Goal: Information Seeking & Learning: Learn about a topic

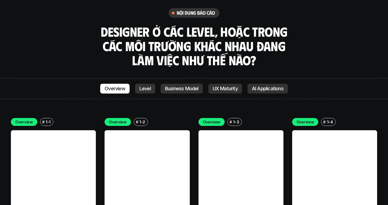
scroll to position [1516, 0]
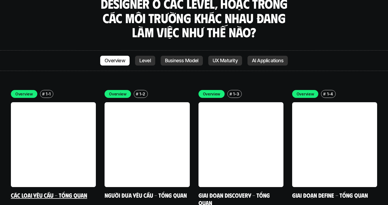
click at [84, 105] on link at bounding box center [53, 144] width 85 height 85
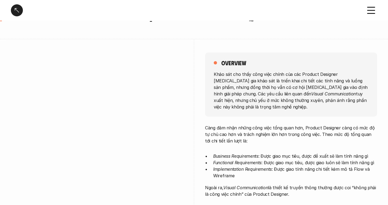
scroll to position [70, 0]
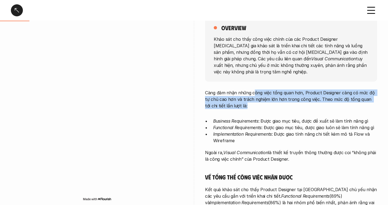
drag, startPoint x: 253, startPoint y: 88, endPoint x: 265, endPoint y: 102, distance: 18.2
click at [265, 102] on p "Càng đảm nhận những công việc tổng quan hơn, Product Designer càng có mức độ tự…" at bounding box center [291, 100] width 172 height 20
drag, startPoint x: 262, startPoint y: 100, endPoint x: 231, endPoint y: 93, distance: 32.7
click at [229, 90] on p "Càng đảm nhận những công việc tổng quan hơn, Product Designer càng có mức độ tự…" at bounding box center [291, 100] width 172 height 20
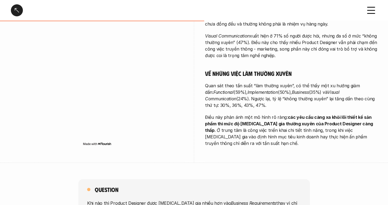
scroll to position [231, 0]
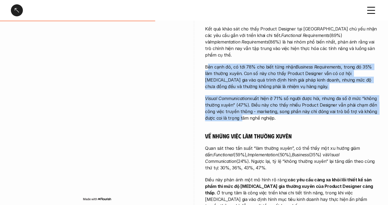
drag, startPoint x: 208, startPoint y: 56, endPoint x: 239, endPoint y: 108, distance: 60.4
click at [239, 108] on div "Càng đảm nhận những công việc tổng quan hơn, Product Designer càng có mức độ tự…" at bounding box center [291, 69] width 172 height 281
click at [239, 108] on p "Visual Communication xuất hiện ở 71% số người được hỏi, nhưng đa số ở mức “khôn…" at bounding box center [291, 108] width 172 height 26
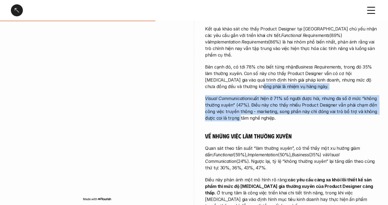
drag, startPoint x: 219, startPoint y: 78, endPoint x: 216, endPoint y: 74, distance: 4.6
click at [216, 74] on div "Càng đảm nhận những công việc tổng quan hơn, Product Designer càng có mức độ tự…" at bounding box center [291, 69] width 172 height 281
click at [216, 74] on p "Bên cạnh đó, có tới 78% cho biết từng nhận Business Requirements , trong đó 35%…" at bounding box center [291, 77] width 172 height 26
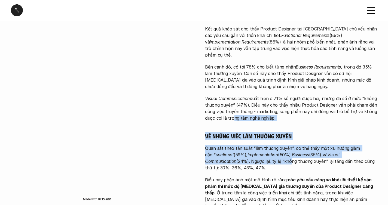
drag, startPoint x: 230, startPoint y: 108, endPoint x: 257, endPoint y: 148, distance: 48.4
click at [257, 148] on div "Càng đảm nhận những công việc tổng quan hơn, Product Designer càng có mức độ tự…" at bounding box center [291, 69] width 172 height 281
click at [257, 148] on p "Quan sát theo tần suất “làm thường xuyên”, có thể thấy một xu hướng giảm dần: F…" at bounding box center [291, 158] width 172 height 26
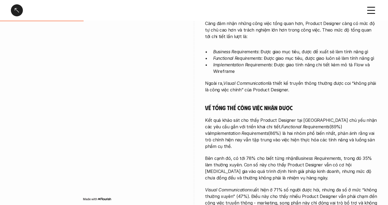
scroll to position [105, 0]
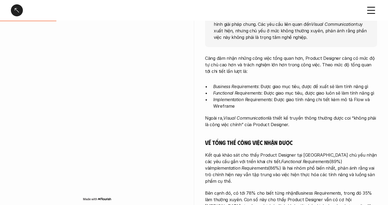
drag, startPoint x: 257, startPoint y: 115, endPoint x: 296, endPoint y: 121, distance: 39.6
click at [295, 121] on p "Ngoài ra, Visual Communication là thiết kế truyền thông thường được coi “không …" at bounding box center [291, 121] width 172 height 13
click at [296, 121] on p "Ngoài ra, Visual Communication là thiết kế truyền thông thường được coi “không …" at bounding box center [291, 121] width 172 height 13
drag, startPoint x: 296, startPoint y: 118, endPoint x: 252, endPoint y: 111, distance: 45.4
click at [252, 115] on p "Ngoài ra, Visual Communication là thiết kế truyền thông thường được coi “không …" at bounding box center [291, 121] width 172 height 13
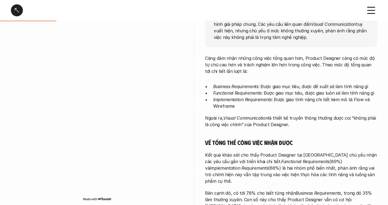
click at [251, 115] on em "Visual Communication" at bounding box center [245, 117] width 45 height 5
drag, startPoint x: 244, startPoint y: 111, endPoint x: 297, endPoint y: 115, distance: 52.9
click at [297, 115] on p "Ngoài ra, Visual Communication là thiết kế truyền thông thường được coi “không …" at bounding box center [291, 121] width 172 height 13
drag, startPoint x: 297, startPoint y: 118, endPoint x: 274, endPoint y: 109, distance: 25.1
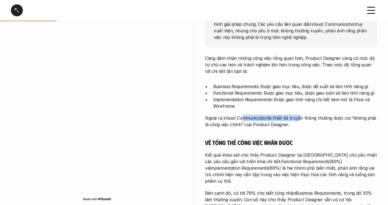
click at [274, 115] on p "Ngoài ra, Visual Communication là thiết kế truyền thông thường được coi “không …" at bounding box center [291, 121] width 172 height 13
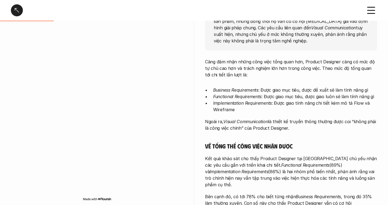
drag, startPoint x: 243, startPoint y: 116, endPoint x: 297, endPoint y: 119, distance: 54.0
click at [297, 119] on p "Ngoài ra, Visual Communication là thiết kế truyền thông thường được coi “không …" at bounding box center [291, 124] width 172 height 13
drag, startPoint x: 297, startPoint y: 121, endPoint x: 266, endPoint y: 109, distance: 33.3
click at [266, 109] on div "Càng đảm nhận những công việc tổng quan hơn, Product Designer càng có mức độ tự…" at bounding box center [291, 199] width 172 height 281
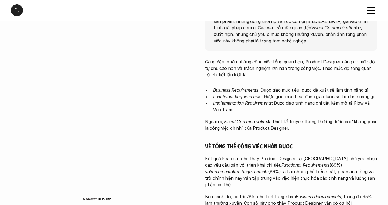
click at [265, 109] on div "Càng đảm nhận những công việc tổng quan hơn, Product Designer càng có mức độ tự…" at bounding box center [291, 199] width 172 height 281
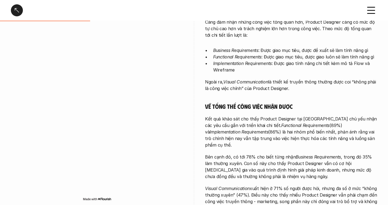
scroll to position [154, 0]
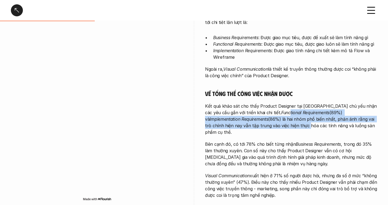
drag, startPoint x: 265, startPoint y: 105, endPoint x: 269, endPoint y: 118, distance: 14.3
click at [269, 118] on p "Kết quả khảo sát cho thấy Product Designer tại [GEOGRAPHIC_DATA] chủ yếu nhận c…" at bounding box center [291, 119] width 172 height 33
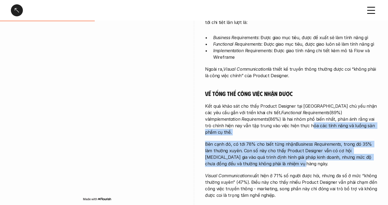
drag, startPoint x: 270, startPoint y: 119, endPoint x: 277, endPoint y: 151, distance: 33.1
click at [277, 151] on div "Càng đảm nhận những công việc tổng quan hơn, Product Designer càng có mức độ tự…" at bounding box center [291, 146] width 172 height 281
click at [277, 151] on p "Bên cạnh đó, có tới 78% cho biết từng nhận Business Requirements , trong đó 35%…" at bounding box center [291, 154] width 172 height 26
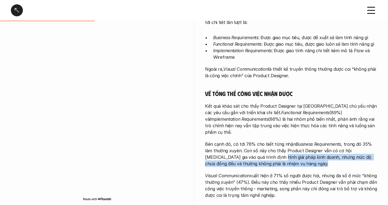
drag, startPoint x: 276, startPoint y: 151, endPoint x: 246, endPoint y: 145, distance: 30.5
click at [247, 145] on p "Bên cạnh đó, có tới 78% cho biết từng nhận Business Requirements , trong đó 35%…" at bounding box center [291, 154] width 172 height 26
click at [245, 145] on p "Bên cạnh đó, có tới 78% cho biết từng nhận Business Requirements , trong đó 35%…" at bounding box center [291, 154] width 172 height 26
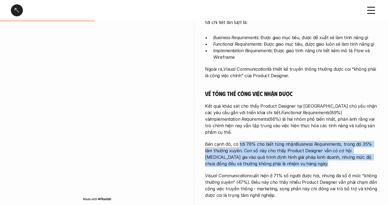
drag, startPoint x: 238, startPoint y: 133, endPoint x: 286, endPoint y: 157, distance: 53.9
click at [286, 157] on div "Càng đảm nhận những công việc tổng quan hơn, Product Designer càng có mức độ tự…" at bounding box center [291, 146] width 172 height 281
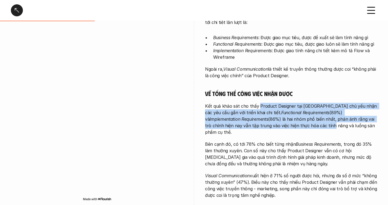
drag, startPoint x: 257, startPoint y: 99, endPoint x: 293, endPoint y: 120, distance: 41.4
click at [293, 120] on p "Kết quả khảo sát cho thấy Product Designer tại [GEOGRAPHIC_DATA] chủ yếu nhận c…" at bounding box center [291, 119] width 172 height 33
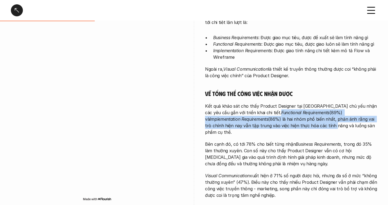
drag, startPoint x: 289, startPoint y: 118, endPoint x: 265, endPoint y: 109, distance: 25.9
click at [265, 109] on p "Kết quả khảo sát cho thấy Product Designer tại [GEOGRAPHIC_DATA] chủ yếu nhận c…" at bounding box center [291, 119] width 172 height 33
click at [281, 110] on em "Functional Requirements" at bounding box center [305, 112] width 48 height 5
drag, startPoint x: 271, startPoint y: 111, endPoint x: 309, endPoint y: 128, distance: 41.5
click at [306, 127] on div "Càng đảm nhận những công việc tổng quan hơn, Product Designer càng có mức độ tự…" at bounding box center [291, 146] width 172 height 281
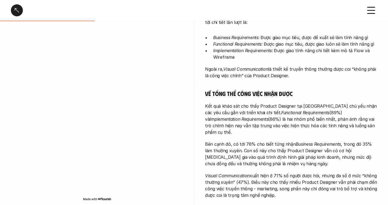
click at [309, 142] on em "Business Requirements" at bounding box center [318, 144] width 45 height 5
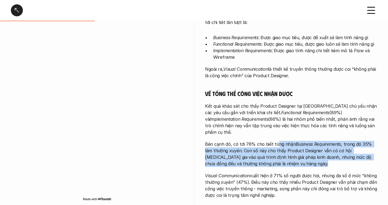
drag, startPoint x: 276, startPoint y: 130, endPoint x: 299, endPoint y: 158, distance: 36.3
click at [299, 158] on div "Càng đảm nhận những công việc tổng quan hơn, Product Designer càng có mức độ tự…" at bounding box center [291, 146] width 172 height 281
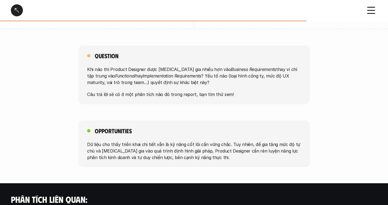
scroll to position [424, 0]
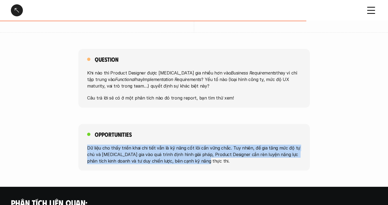
drag, startPoint x: 177, startPoint y: 118, endPoint x: 238, endPoint y: 148, distance: 67.8
click at [238, 148] on div "Opportunities Dữ liệu cho thấy triển khai chi tiết vẫn là kỹ năng cốt lõi cần v…" at bounding box center [193, 147] width 231 height 47
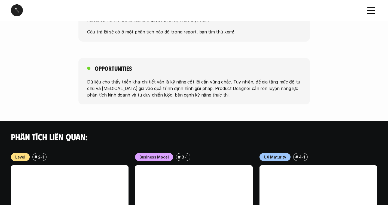
scroll to position [605, 0]
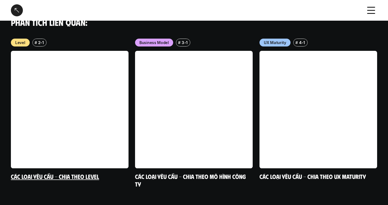
click at [78, 94] on link at bounding box center [70, 110] width 118 height 118
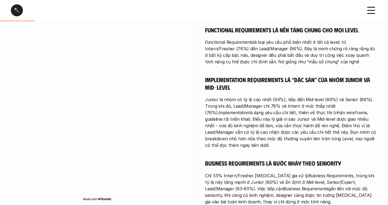
scroll to position [172, 0]
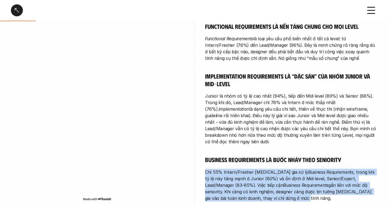
drag, startPoint x: 253, startPoint y: 160, endPoint x: 282, endPoint y: 195, distance: 45.4
click at [281, 191] on div "Bạn hãy đọc về Loại yêu cầu - Tổng quan (1-1) để có hình dung chung trước khi đ…" at bounding box center [291, 125] width 172 height 253
click at [283, 196] on div "Bạn hãy đọc về Loại yêu cầu - Tổng quan (1-1) để có hình dung chung trước khi đ…" at bounding box center [291, 125] width 172 height 253
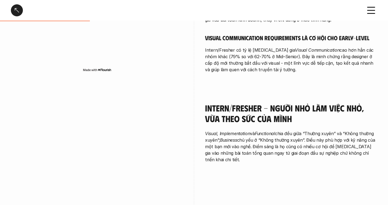
scroll to position [410, 0]
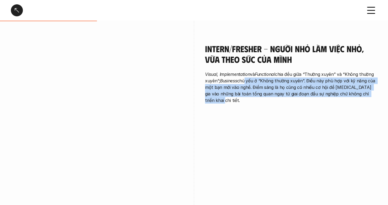
drag, startPoint x: 246, startPoint y: 74, endPoint x: 342, endPoint y: 98, distance: 99.4
click at [342, 98] on div "Intern/Fresher - Người nhỏ làm việc nhỏ, vừa theo sức của mình Visual, Implemen…" at bounding box center [291, 75] width 172 height 90
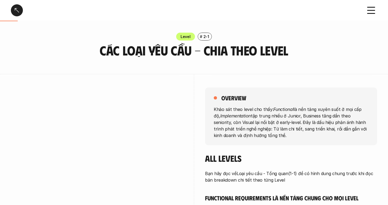
scroll to position [22, 0]
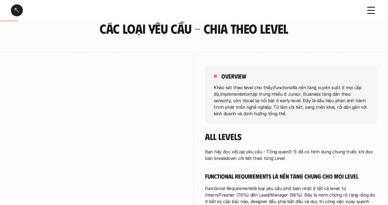
click at [17, 14] on div at bounding box center [17, 10] width 12 height 12
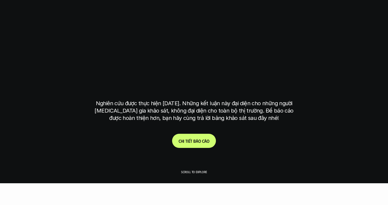
scroll to position [1543, 0]
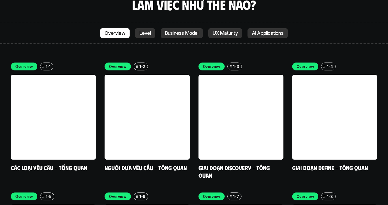
click at [185, 28] on link "Business Model" at bounding box center [182, 33] width 42 height 10
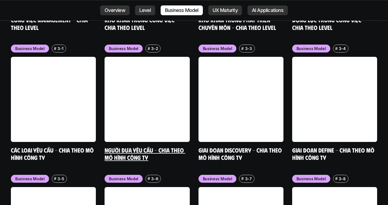
scroll to position [2205, 0]
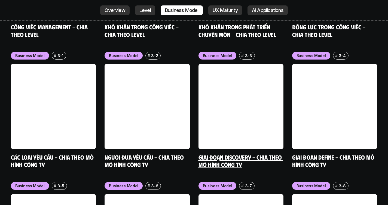
click at [259, 68] on link at bounding box center [240, 106] width 85 height 85
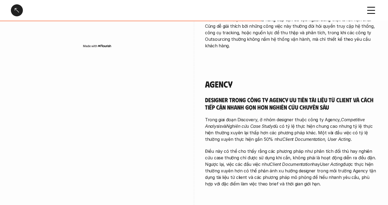
scroll to position [544, 0]
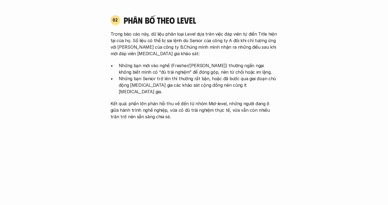
scroll to position [2199, 0]
